Goal: Transaction & Acquisition: Purchase product/service

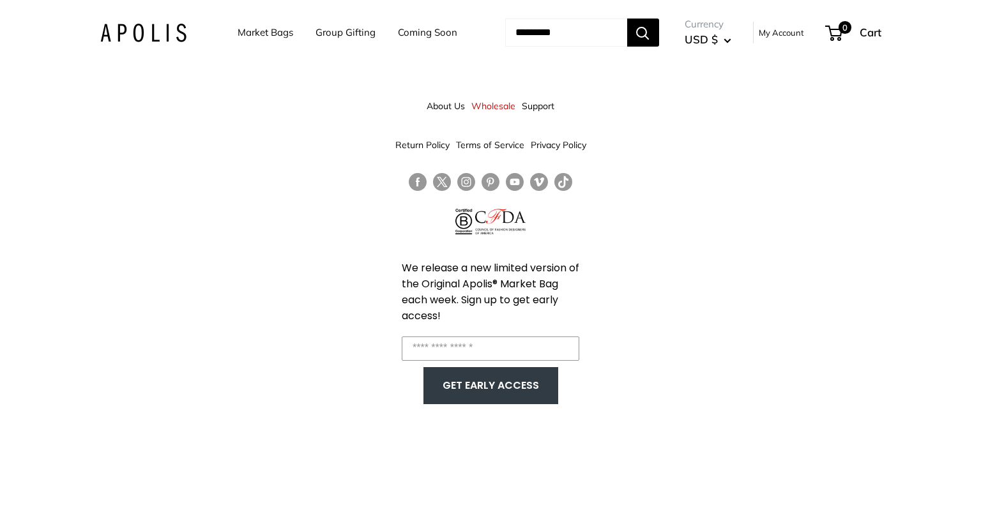
click at [552, 33] on input "Search..." at bounding box center [566, 33] width 122 height 28
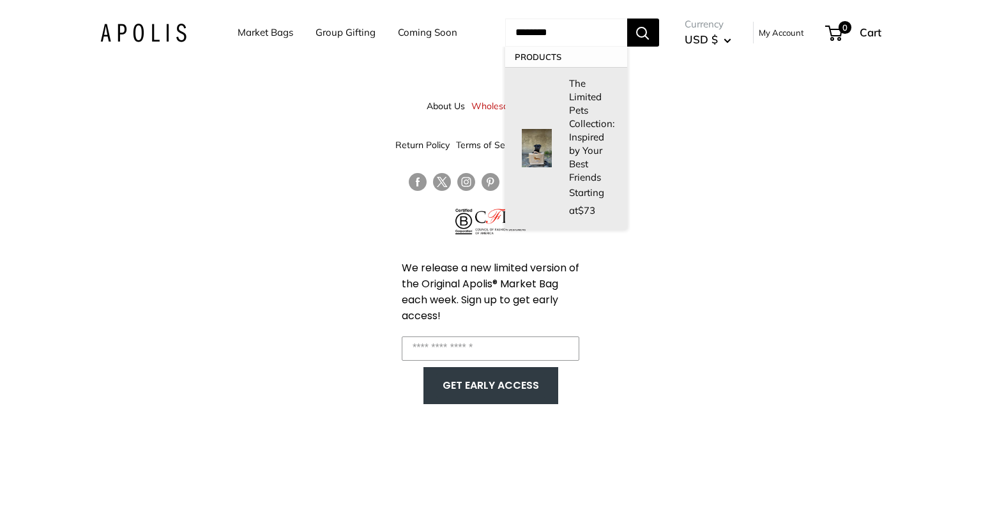
type input "********"
click at [578, 127] on p "The Limited Pets Collection: Inspired by Your Best Friends" at bounding box center [591, 130] width 45 height 107
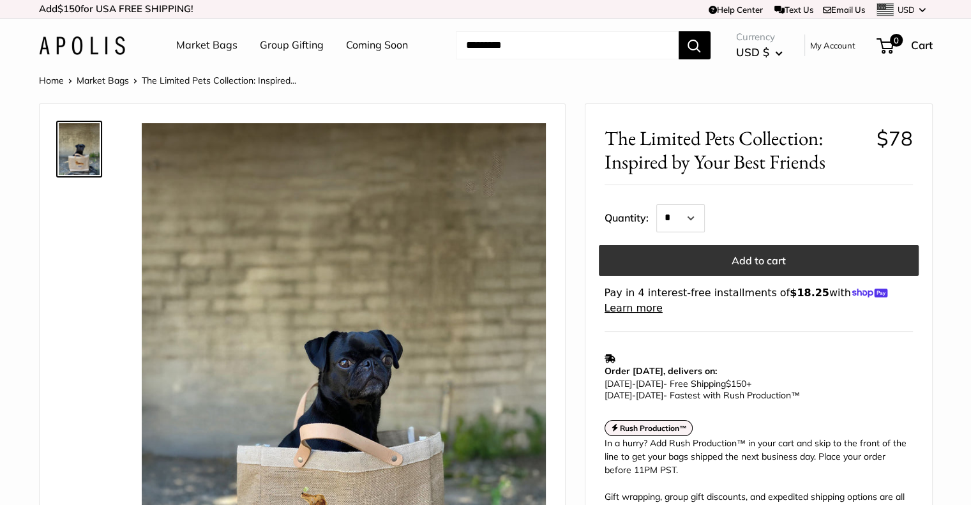
click at [735, 257] on button "Add to cart" at bounding box center [759, 260] width 320 height 31
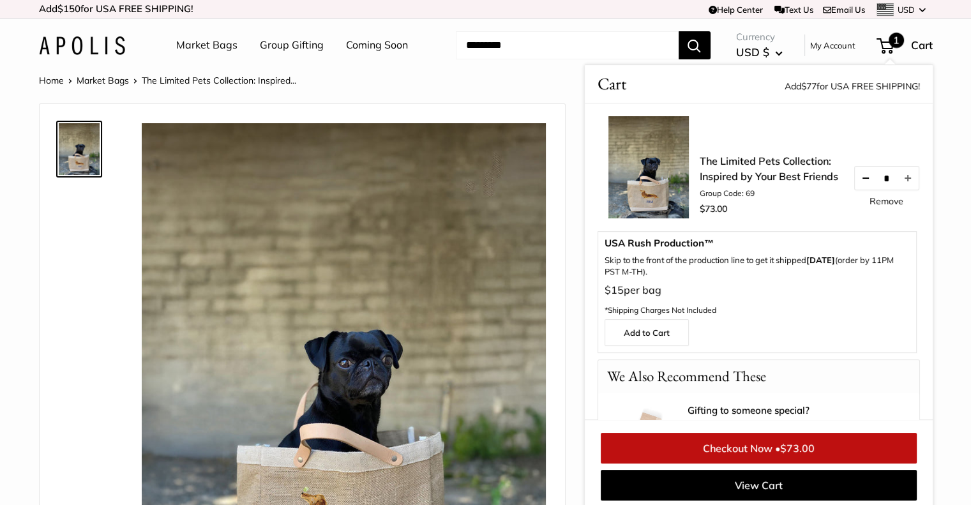
click at [855, 178] on button "Decrease quantity by 1" at bounding box center [865, 178] width 22 height 23
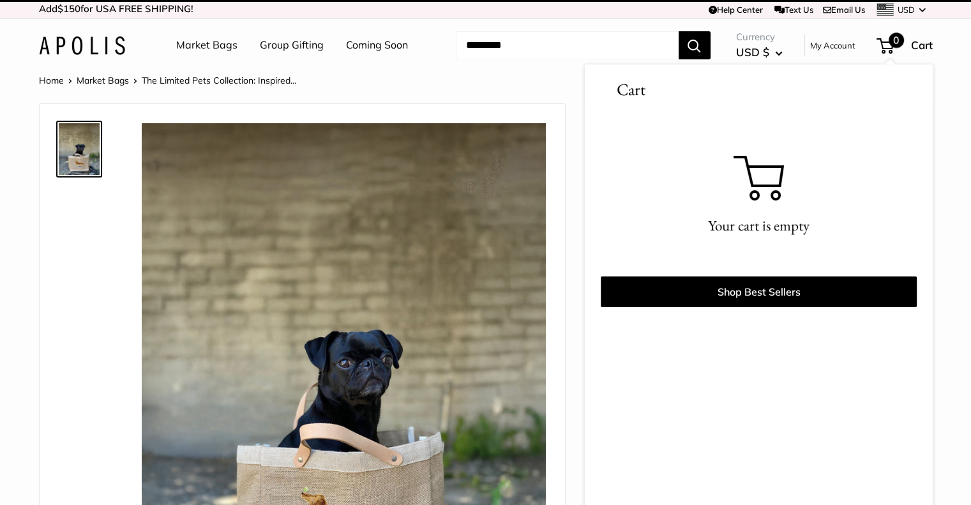
click at [88, 257] on div "Roll over image to zoom in" at bounding box center [302, 375] width 493 height 517
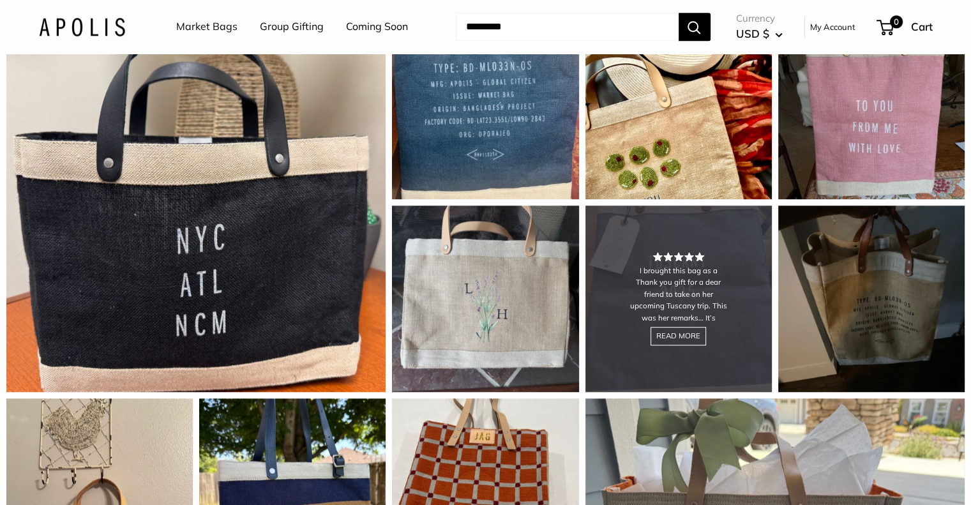
scroll to position [958, 0]
